Goal: Find specific page/section

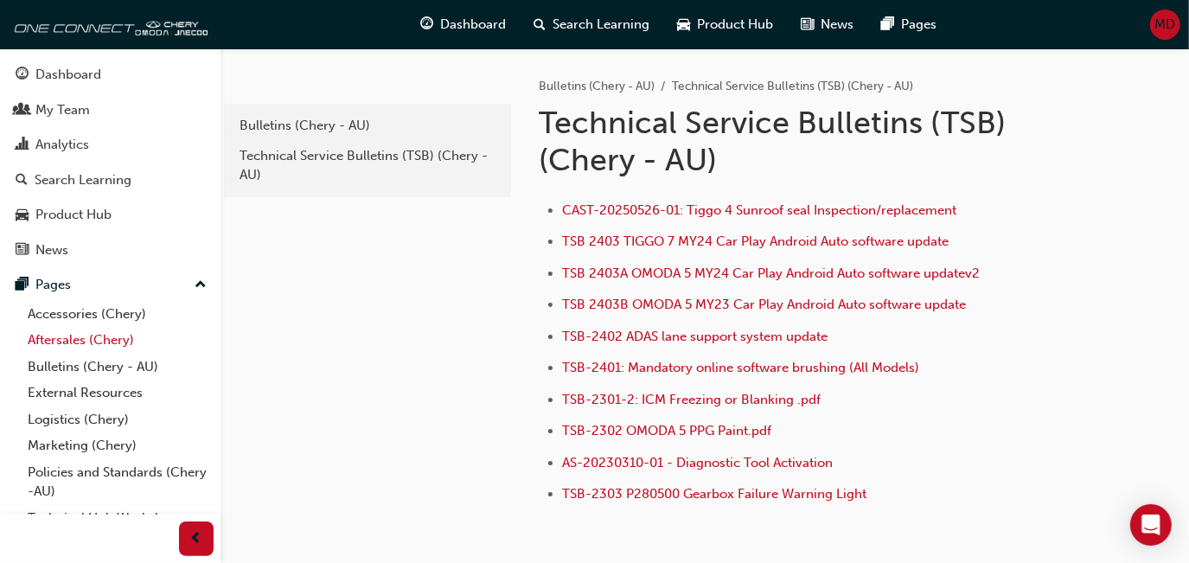
drag, startPoint x: 0, startPoint y: 0, endPoint x: 90, endPoint y: 337, distance: 349.0
click at [90, 337] on link "Aftersales (Chery)" at bounding box center [117, 340] width 193 height 27
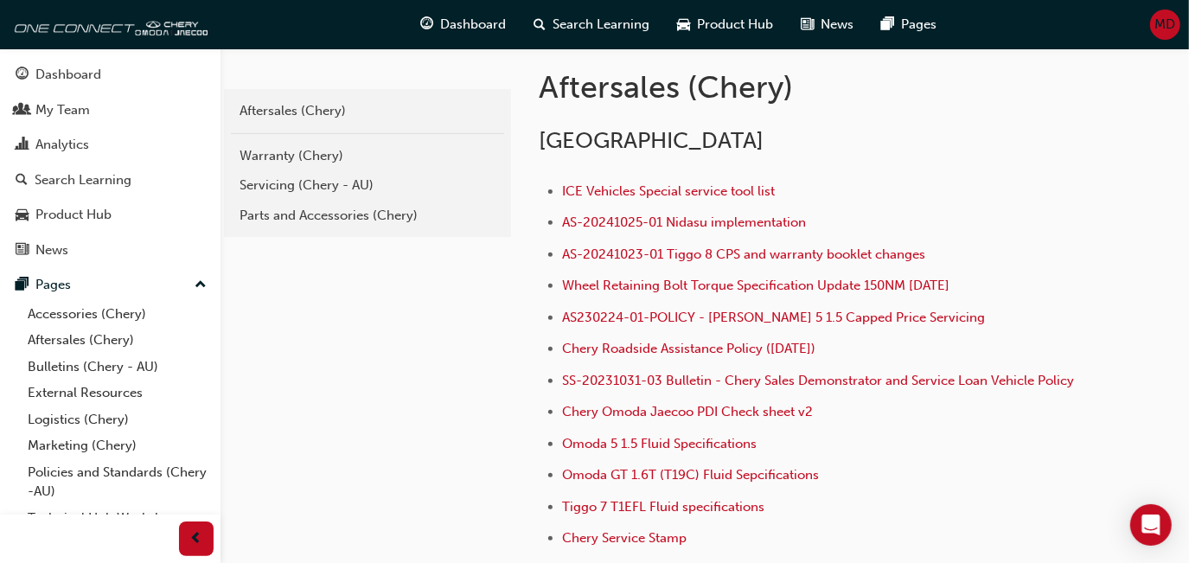
scroll to position [361, 0]
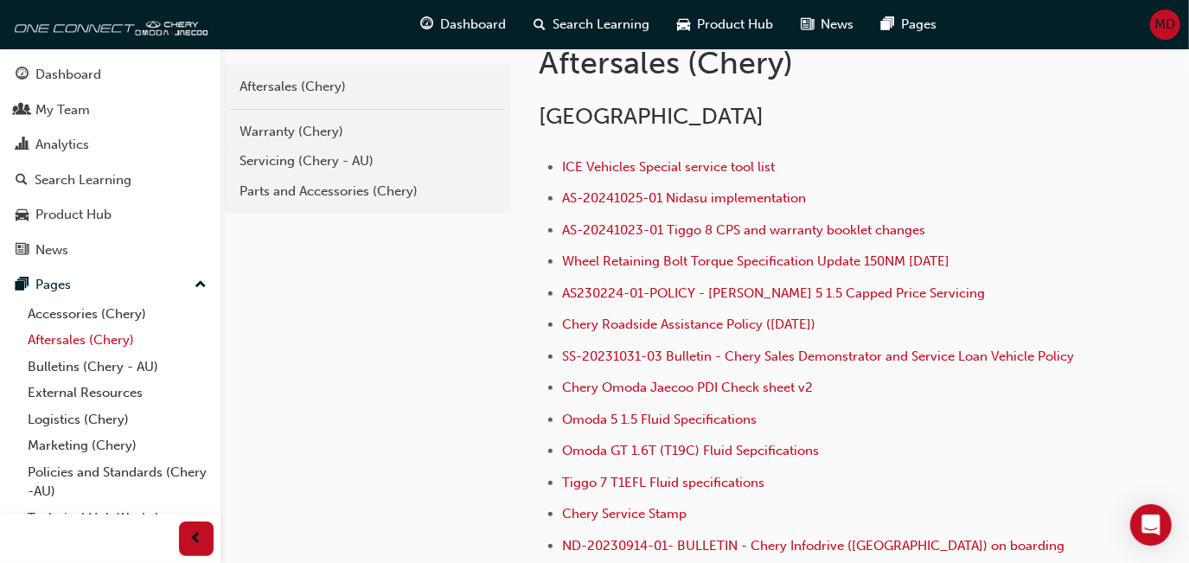
click at [49, 330] on link "Aftersales (Chery)" at bounding box center [117, 340] width 193 height 27
click at [50, 339] on link "Aftersales (Chery)" at bounding box center [117, 340] width 193 height 27
click at [80, 387] on link "External Resources" at bounding box center [117, 393] width 193 height 27
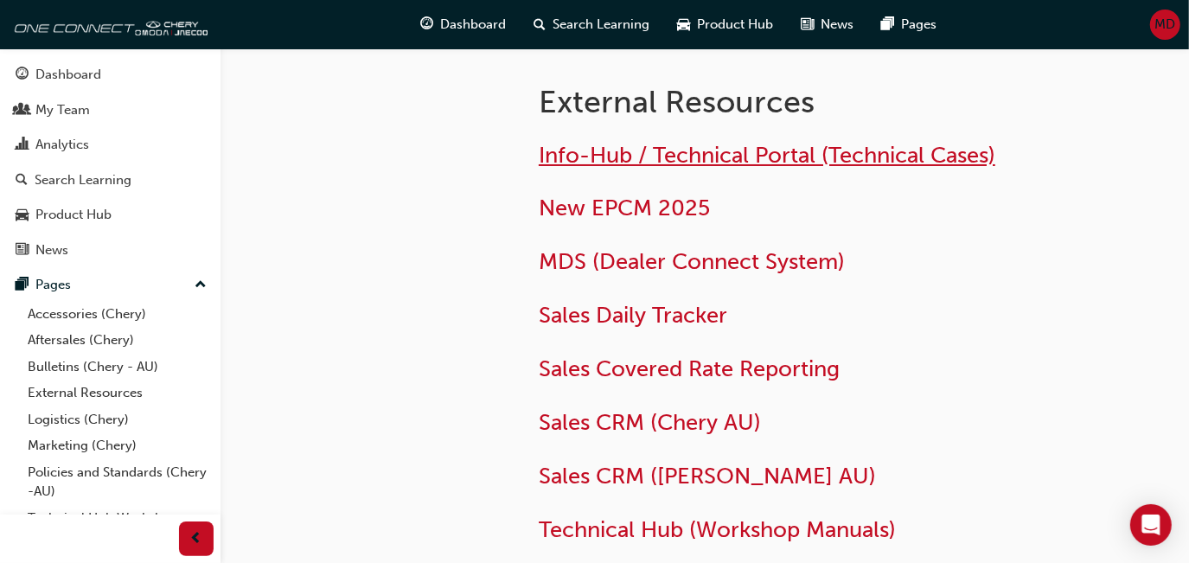
click at [712, 142] on span "Info-Hub / Technical Portal (Technical Cases)" at bounding box center [767, 155] width 457 height 27
